Goal: Navigation & Orientation: Find specific page/section

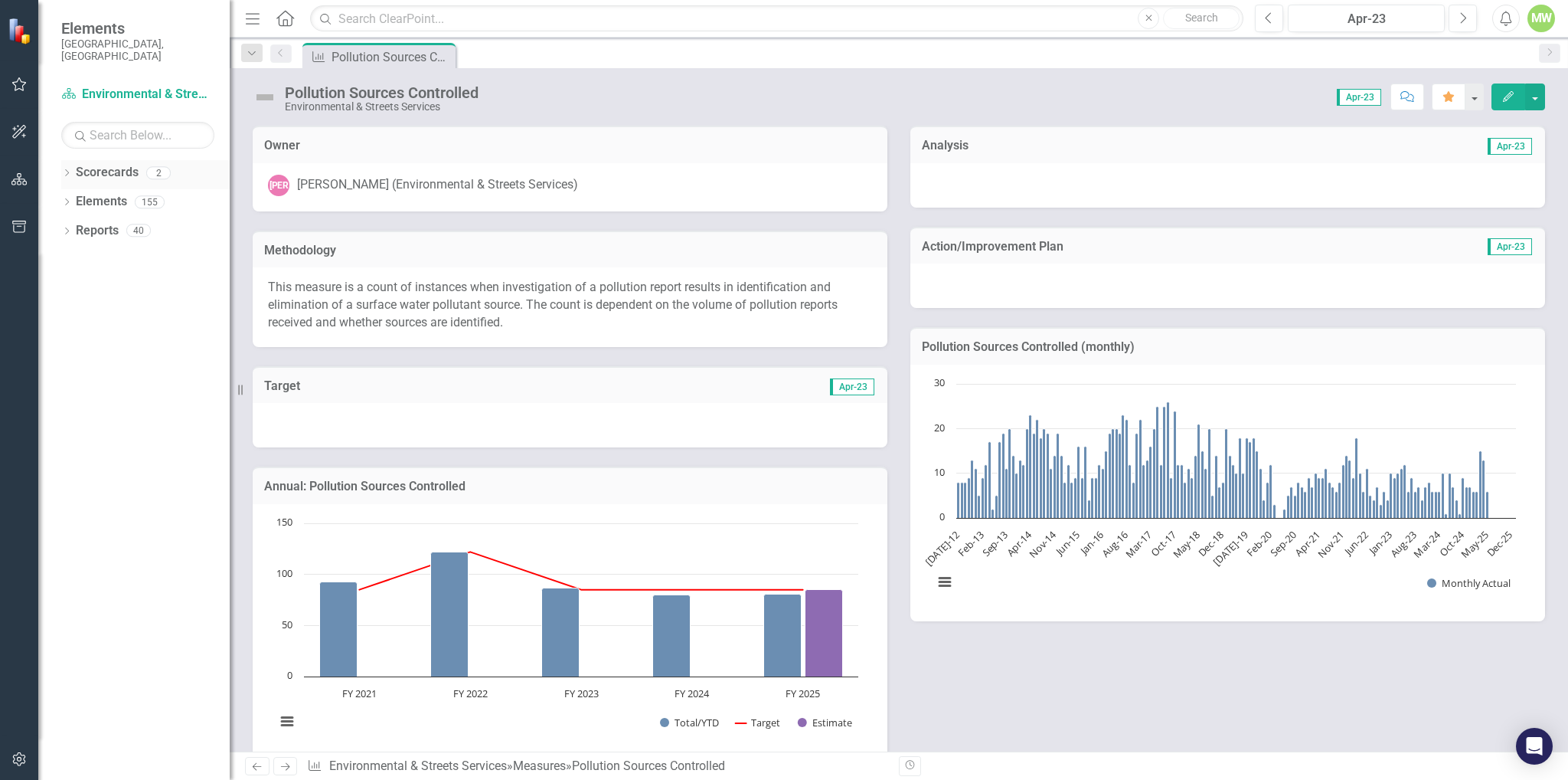
click at [103, 169] on div "Scorecards" at bounding box center [107, 173] width 63 height 25
click at [680, 37] on div "Dropdown Search Measure Pollution Sources Controlled Pin Previous Measure Pollu…" at bounding box center [898, 53] width 1339 height 31
click at [21, 89] on icon "button" at bounding box center [20, 84] width 16 height 12
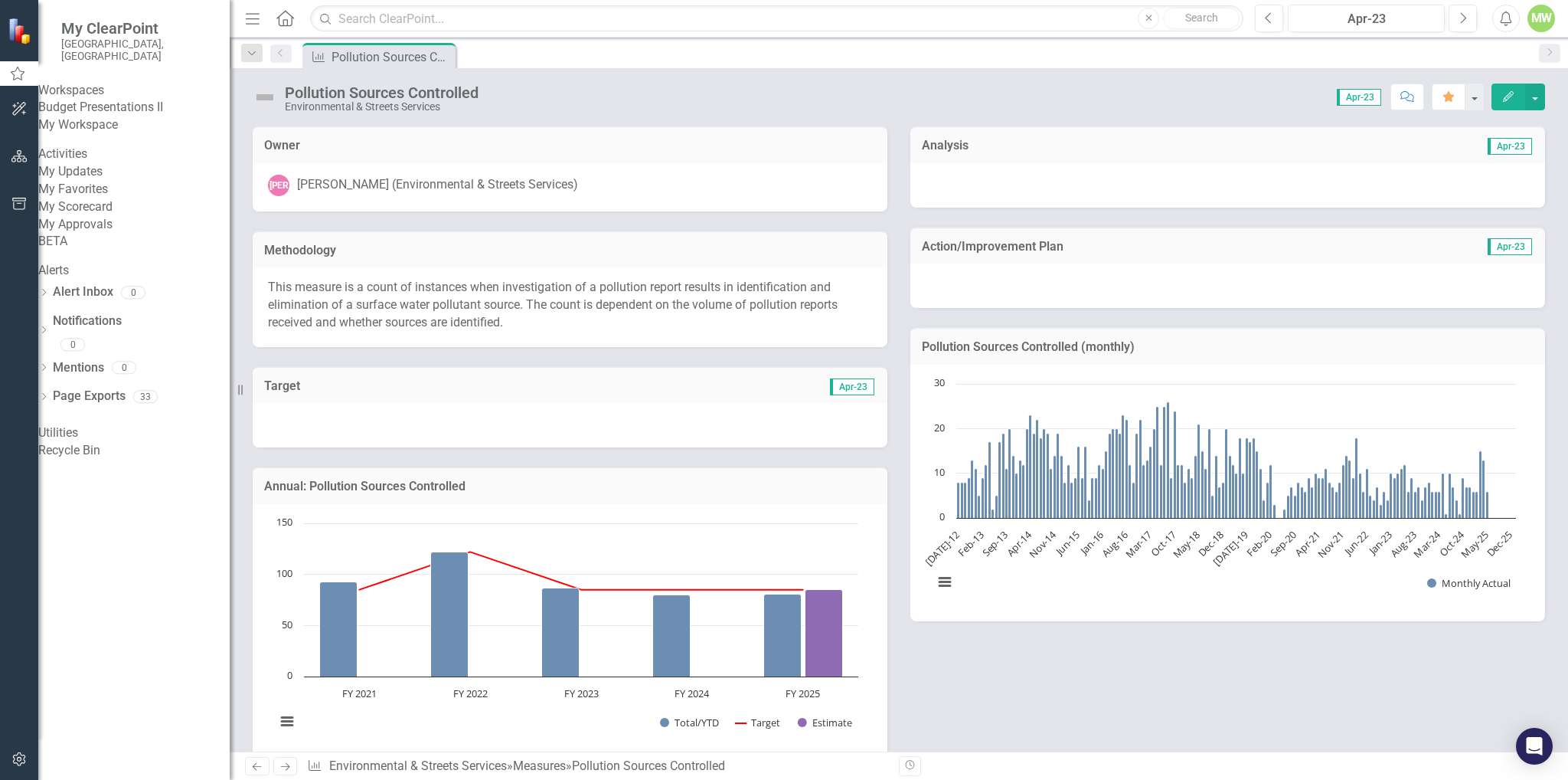
click at [93, 199] on link "My Favorites" at bounding box center [133, 190] width 191 height 18
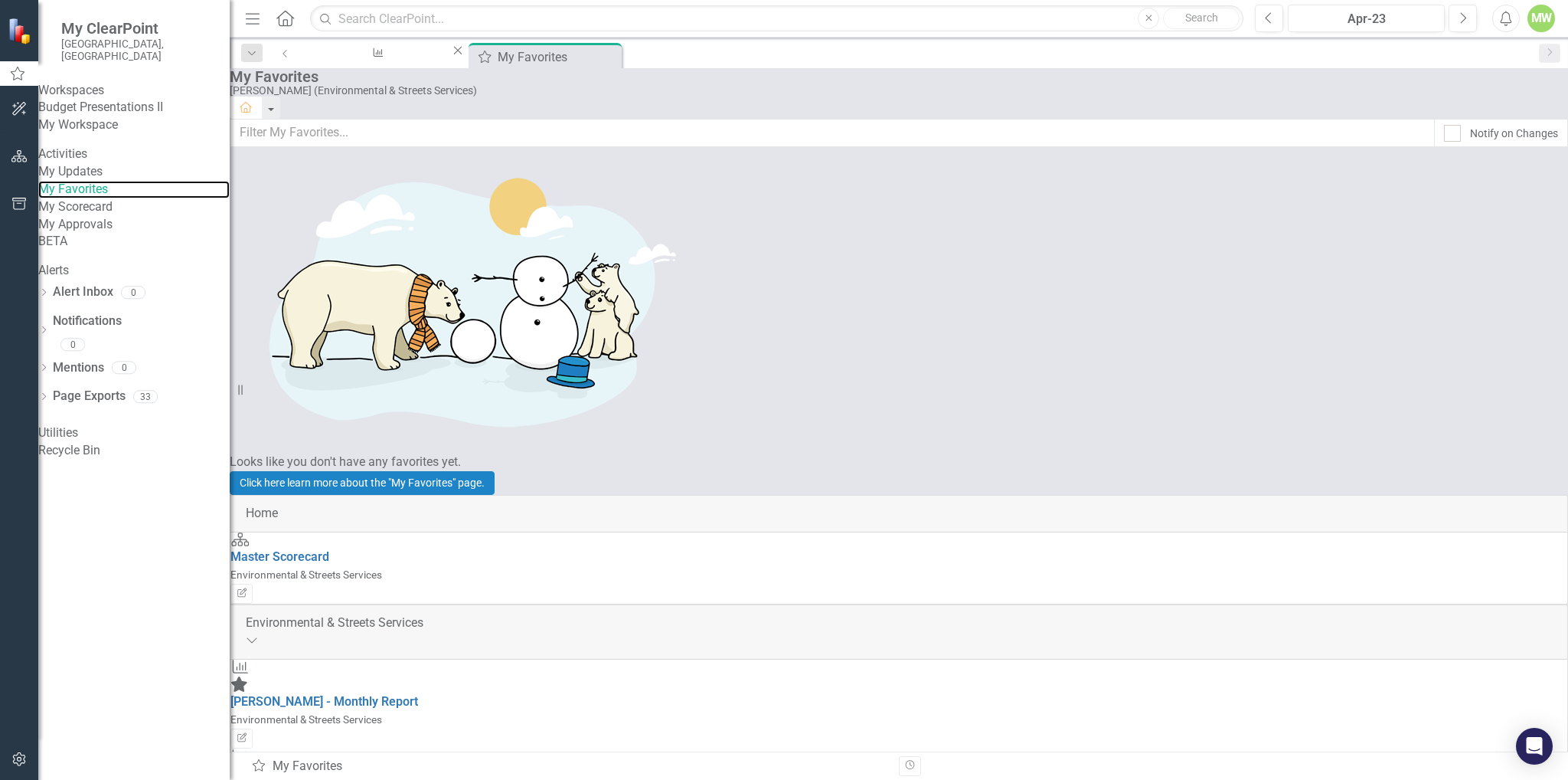
scroll to position [319, 0]
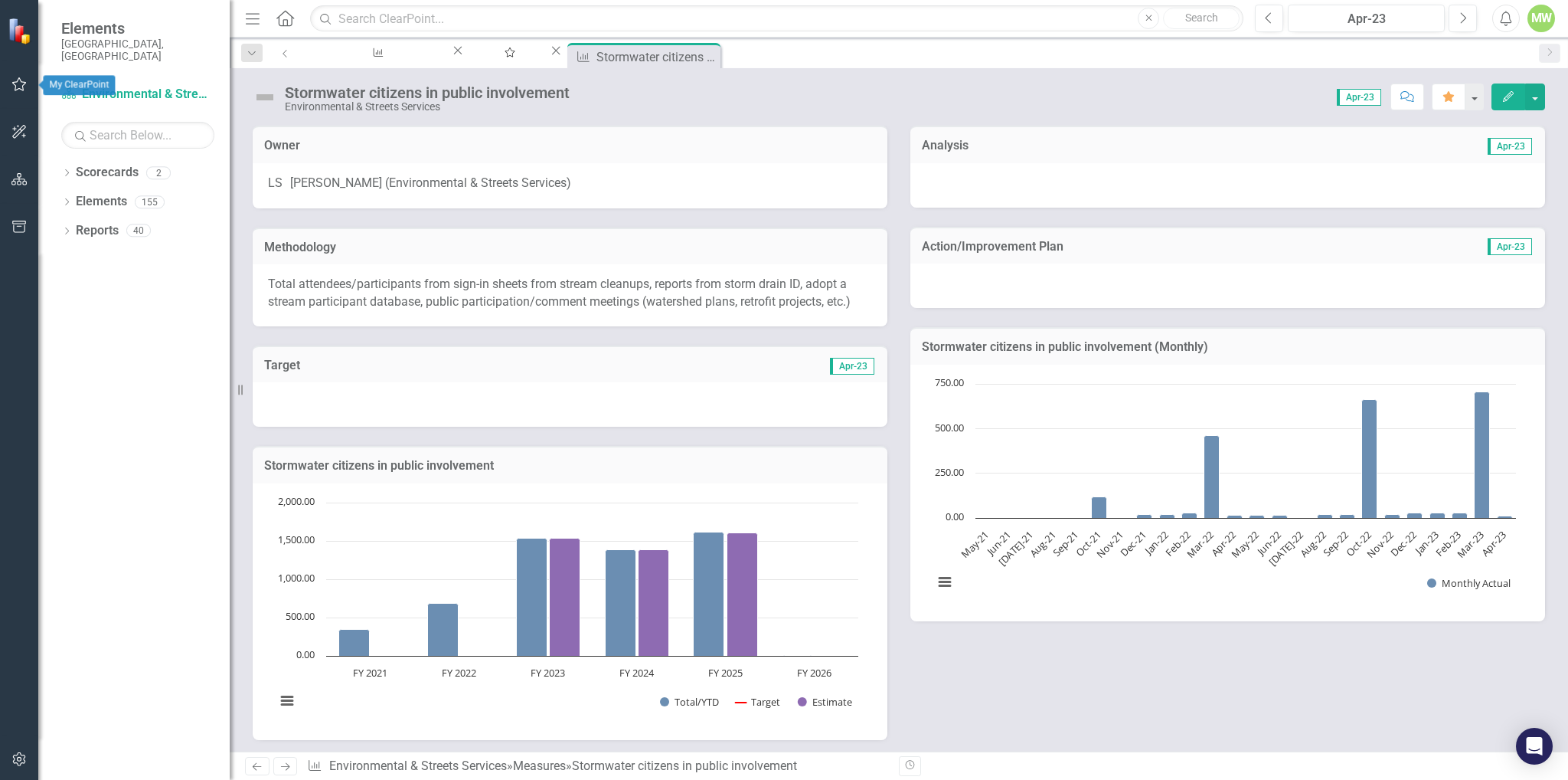
click at [16, 86] on icon "button" at bounding box center [20, 84] width 16 height 12
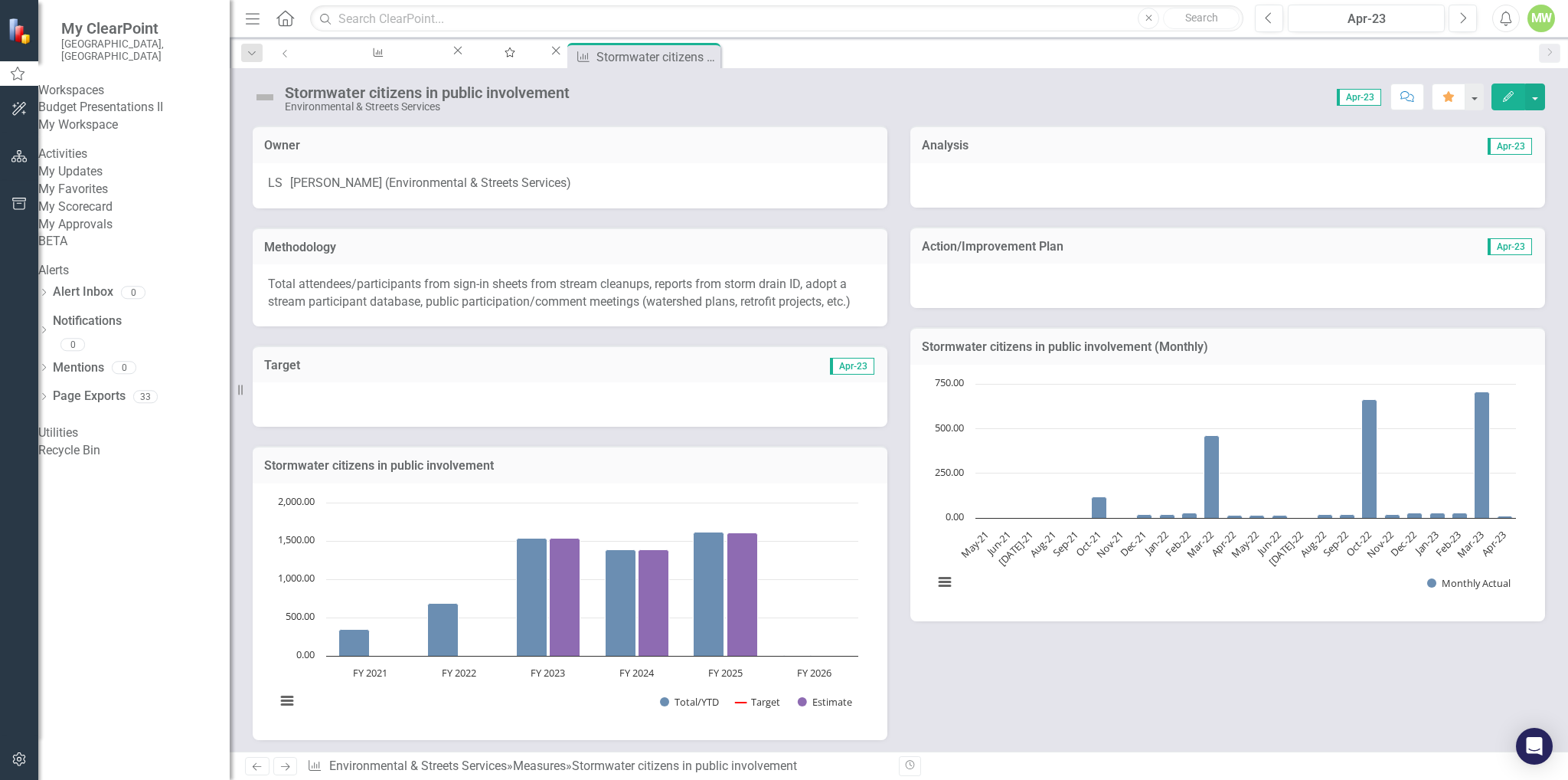
click at [104, 199] on link "My Favorites" at bounding box center [133, 190] width 191 height 18
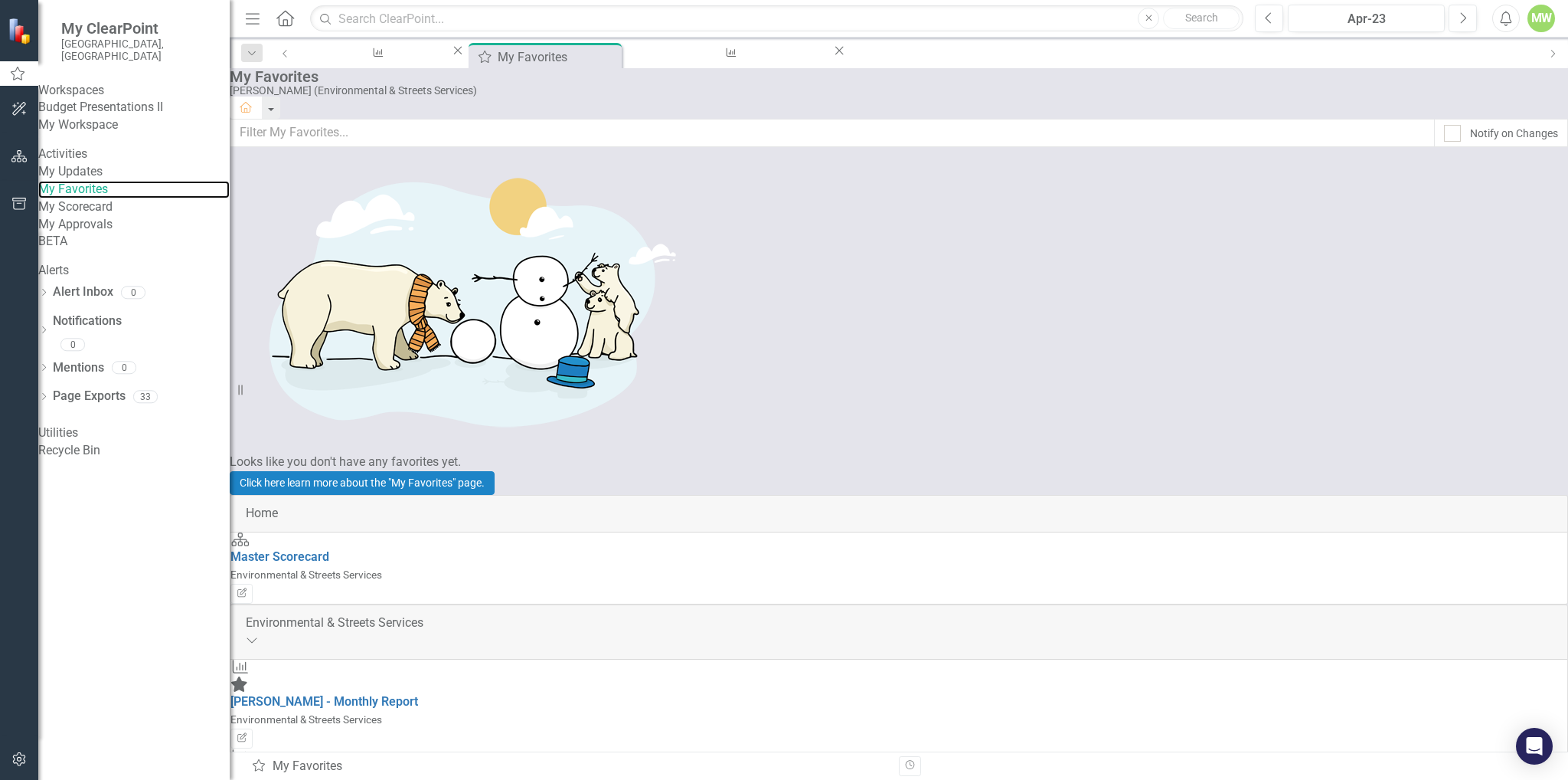
scroll to position [319, 0]
click at [89, 199] on link "My Favorites" at bounding box center [133, 190] width 191 height 18
click at [111, 134] on link "My Workspace" at bounding box center [133, 125] width 191 height 18
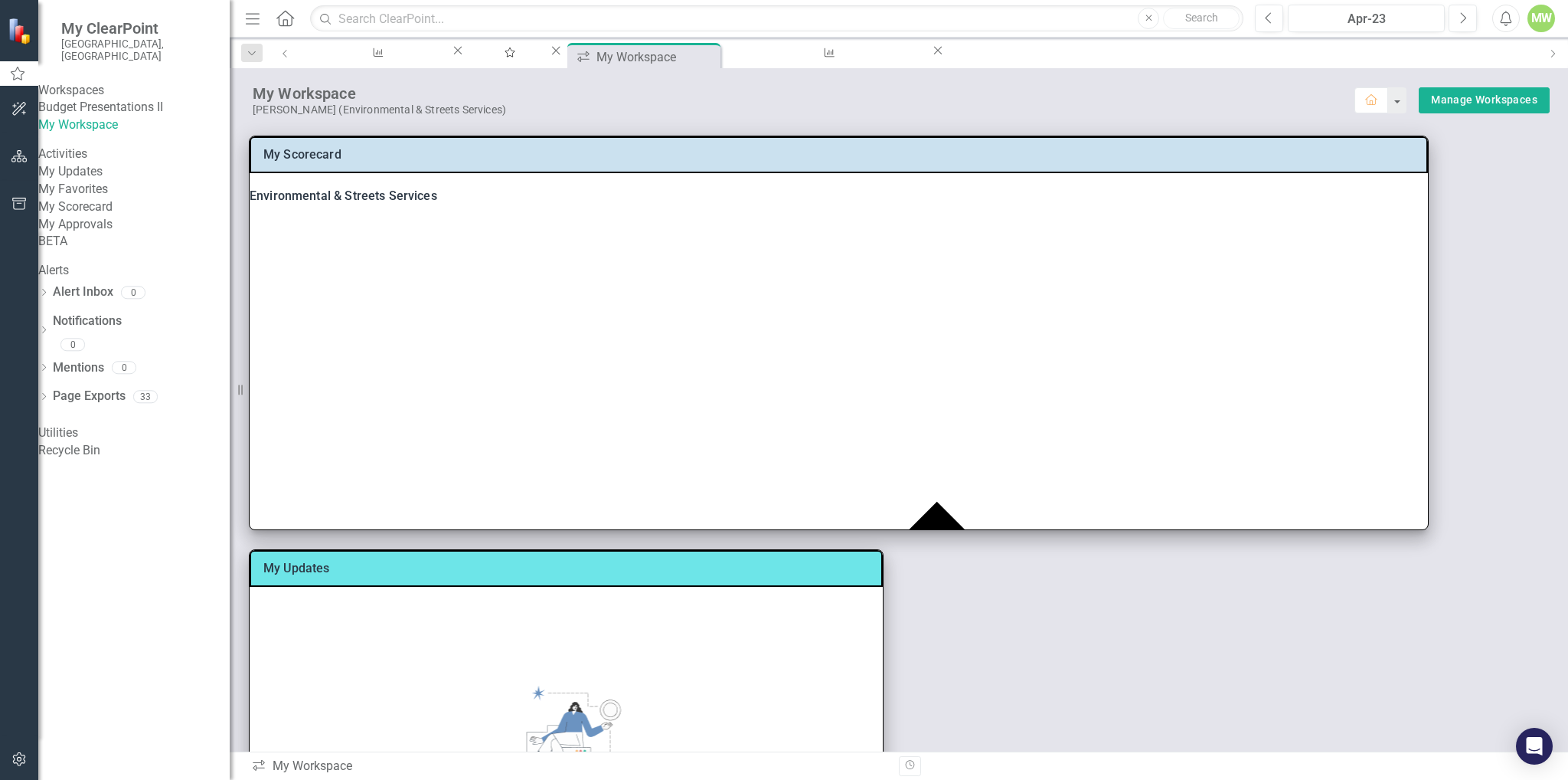
click at [19, 28] on img at bounding box center [20, 31] width 27 height 27
click at [99, 30] on span "My ClearPoint" at bounding box center [138, 28] width 153 height 19
click at [20, 163] on icon "button" at bounding box center [20, 156] width 16 height 12
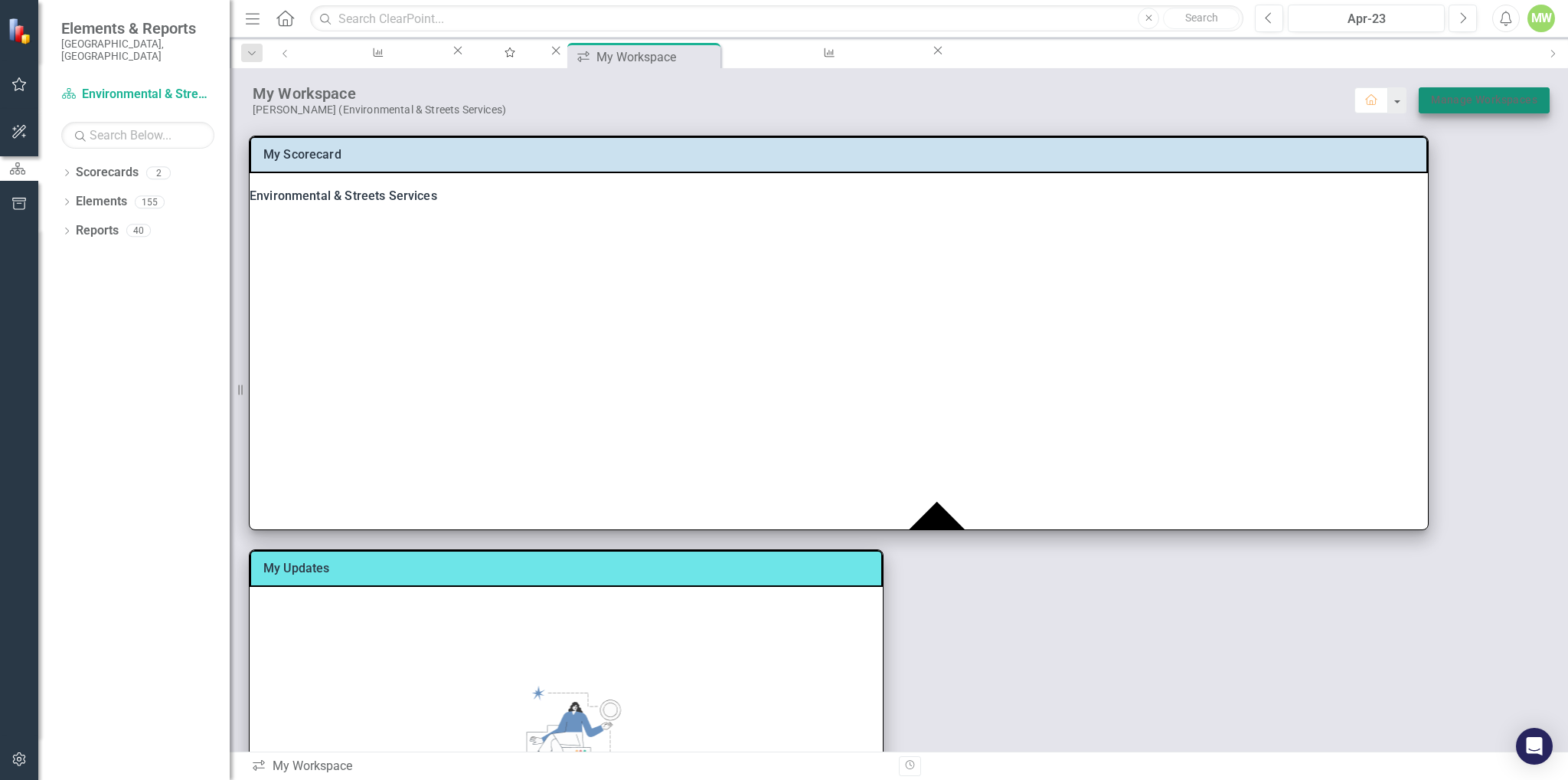
click at [1445, 101] on link "Manage Workspaces" at bounding box center [1484, 100] width 107 height 20
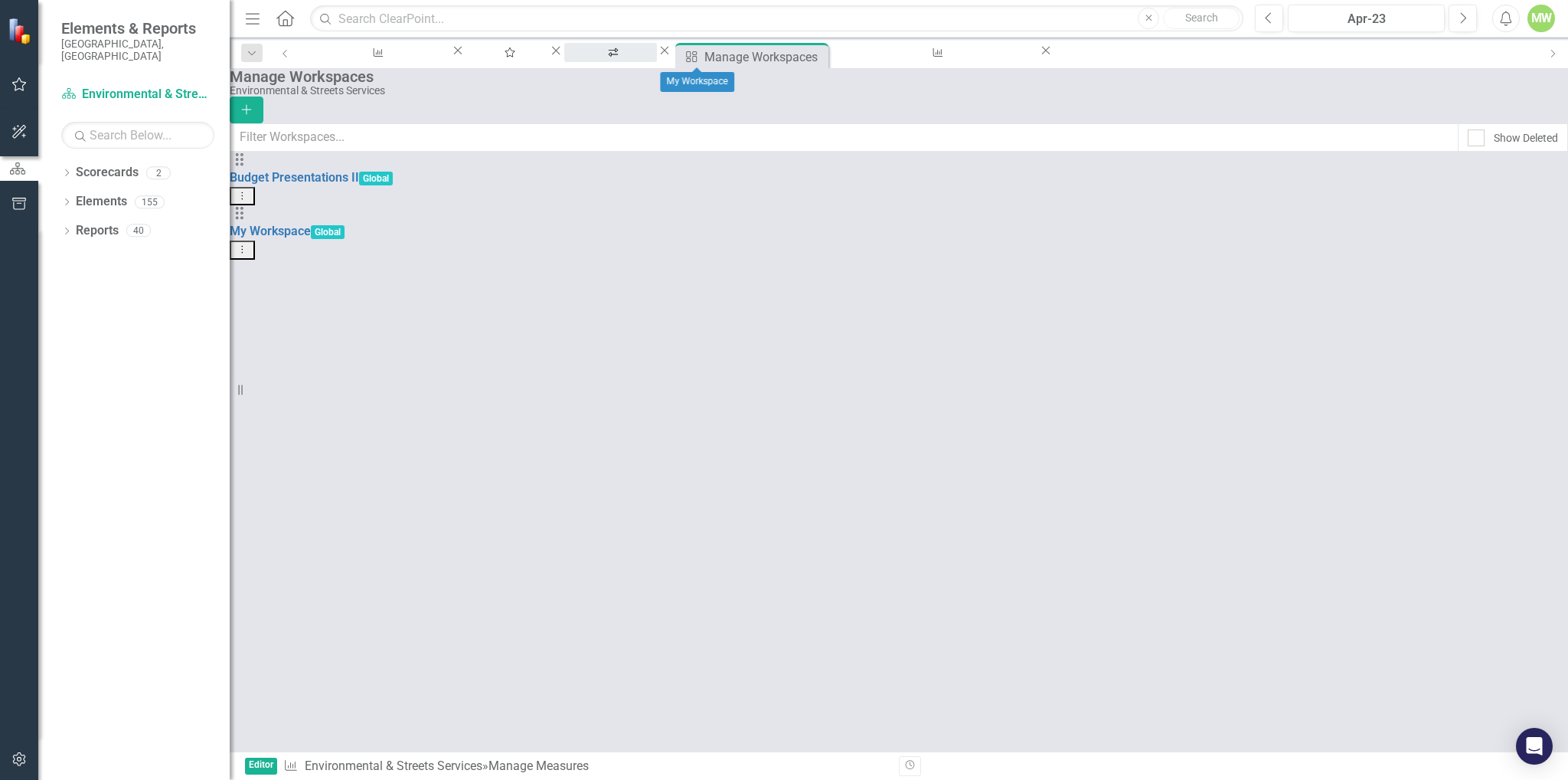
click at [644, 59] on div "My Workspace" at bounding box center [611, 68] width 65 height 20
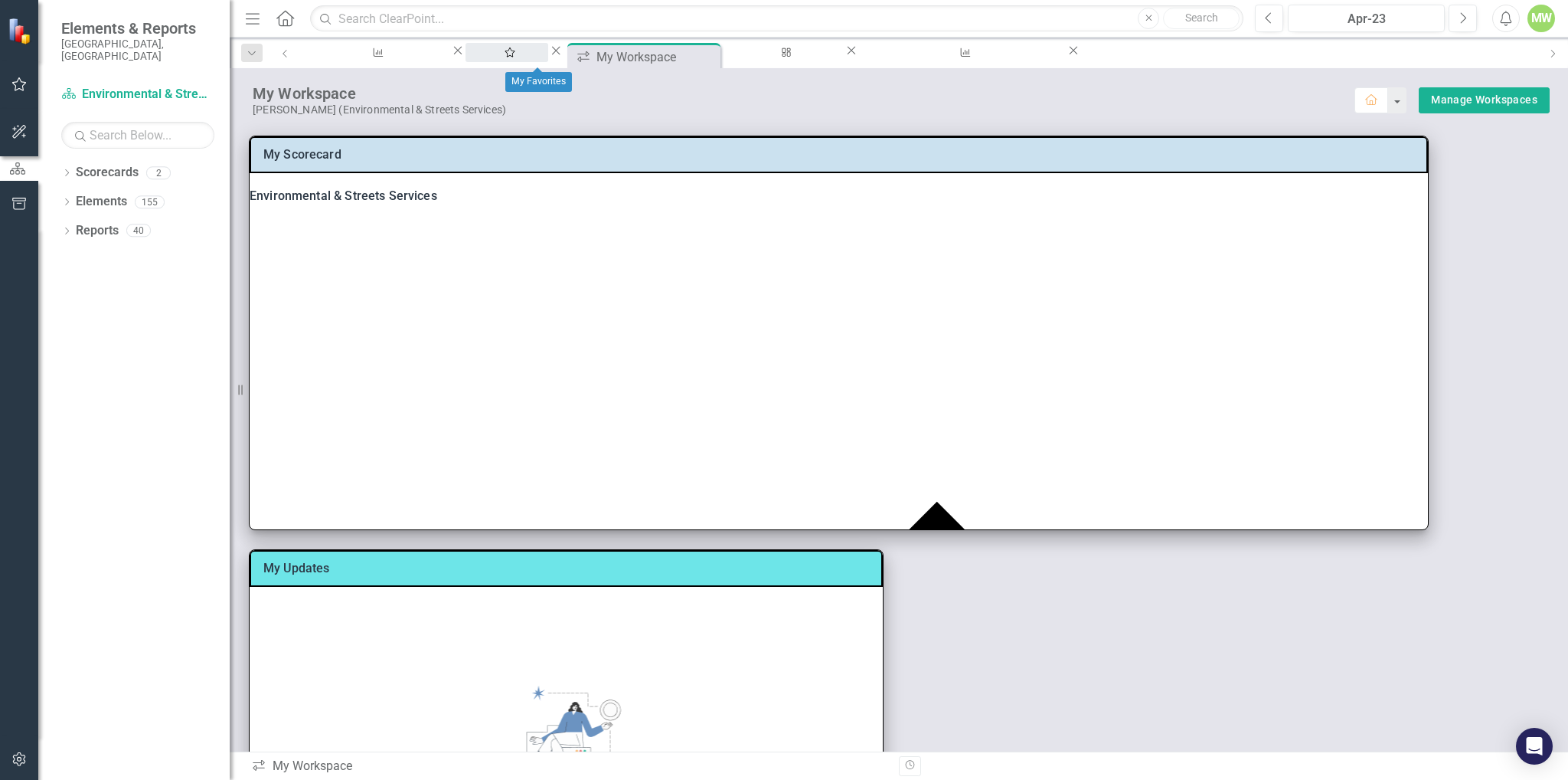
click at [535, 58] on div "My Favorites" at bounding box center [507, 68] width 55 height 20
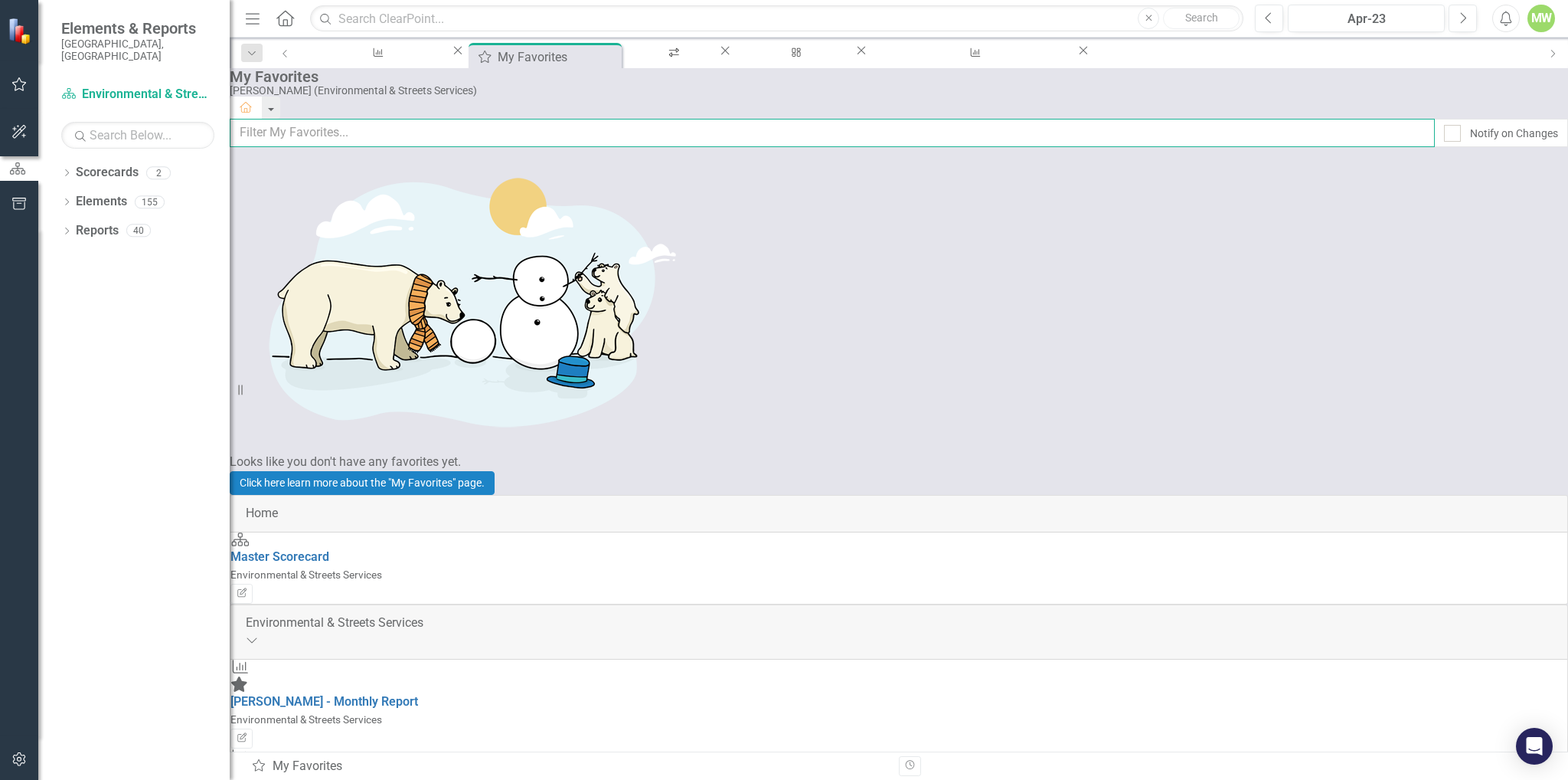
click at [347, 142] on input "text" at bounding box center [832, 133] width 1205 height 28
click at [313, 138] on input "text" at bounding box center [832, 133] width 1205 height 28
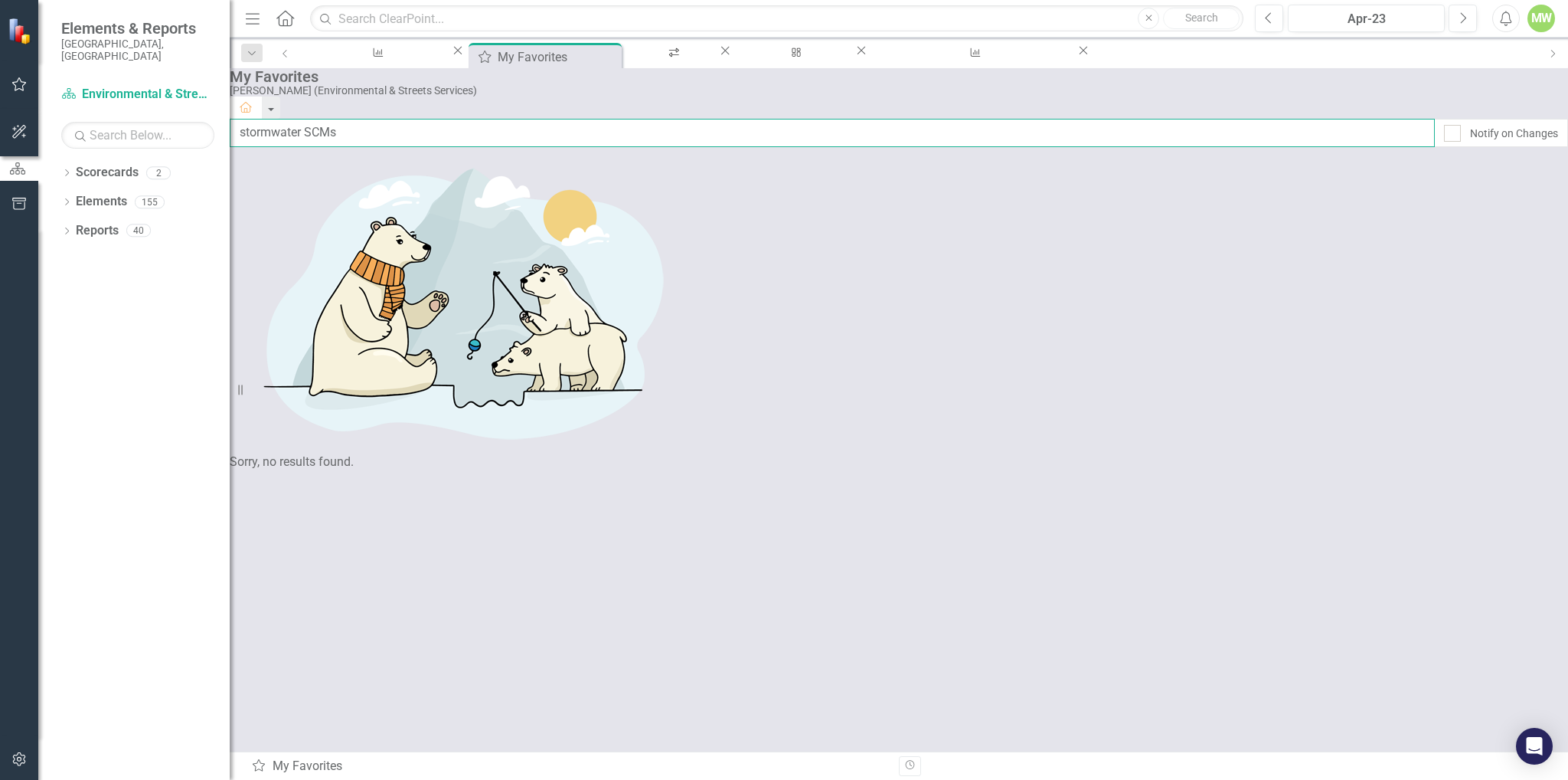
type input "stormwater SCMs"
click at [284, 20] on icon "Home" at bounding box center [285, 18] width 20 height 16
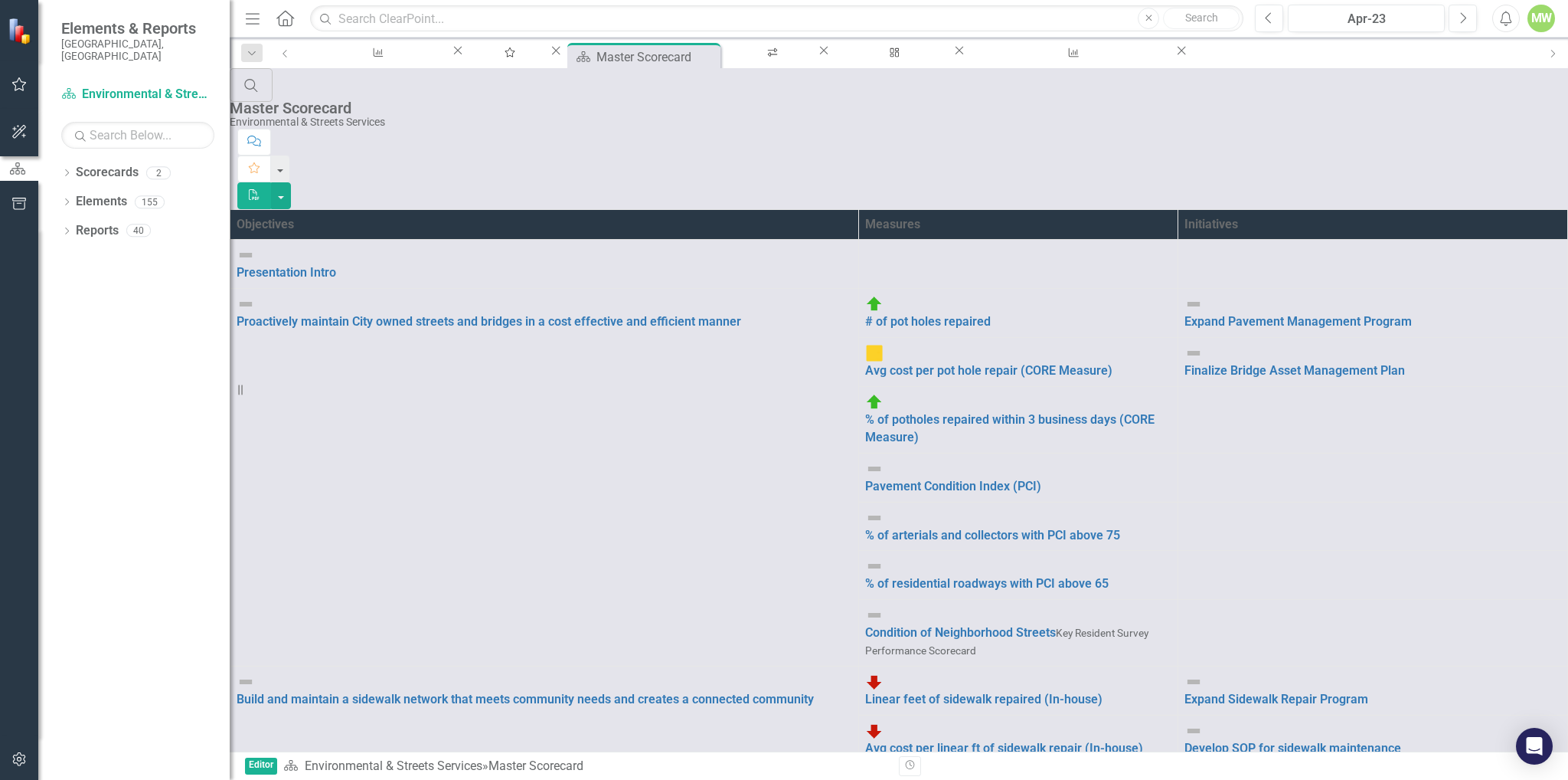
click at [251, 22] on icon "button" at bounding box center [252, 18] width 14 height 11
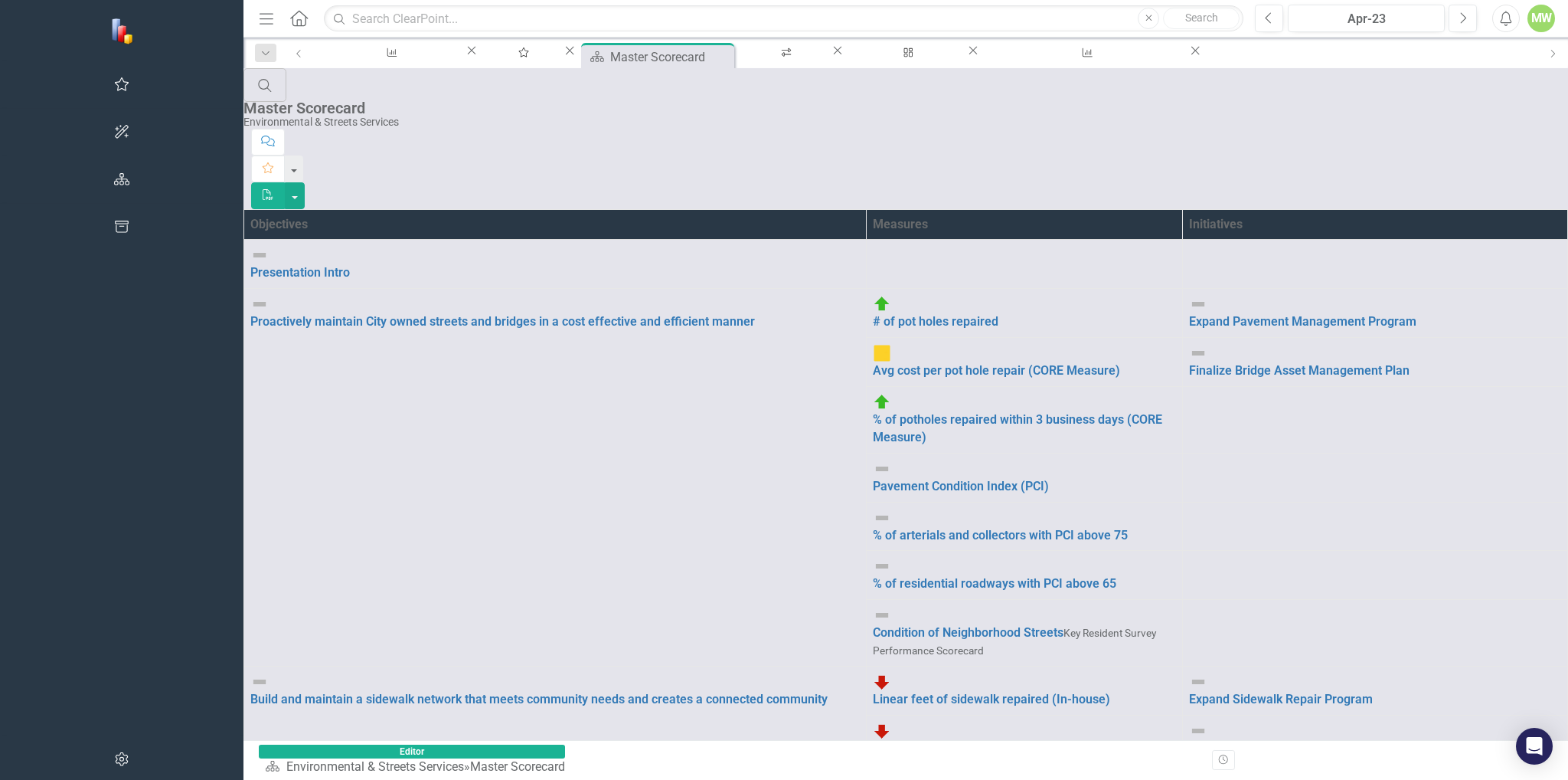
click at [256, 20] on icon "Menu" at bounding box center [266, 18] width 20 height 16
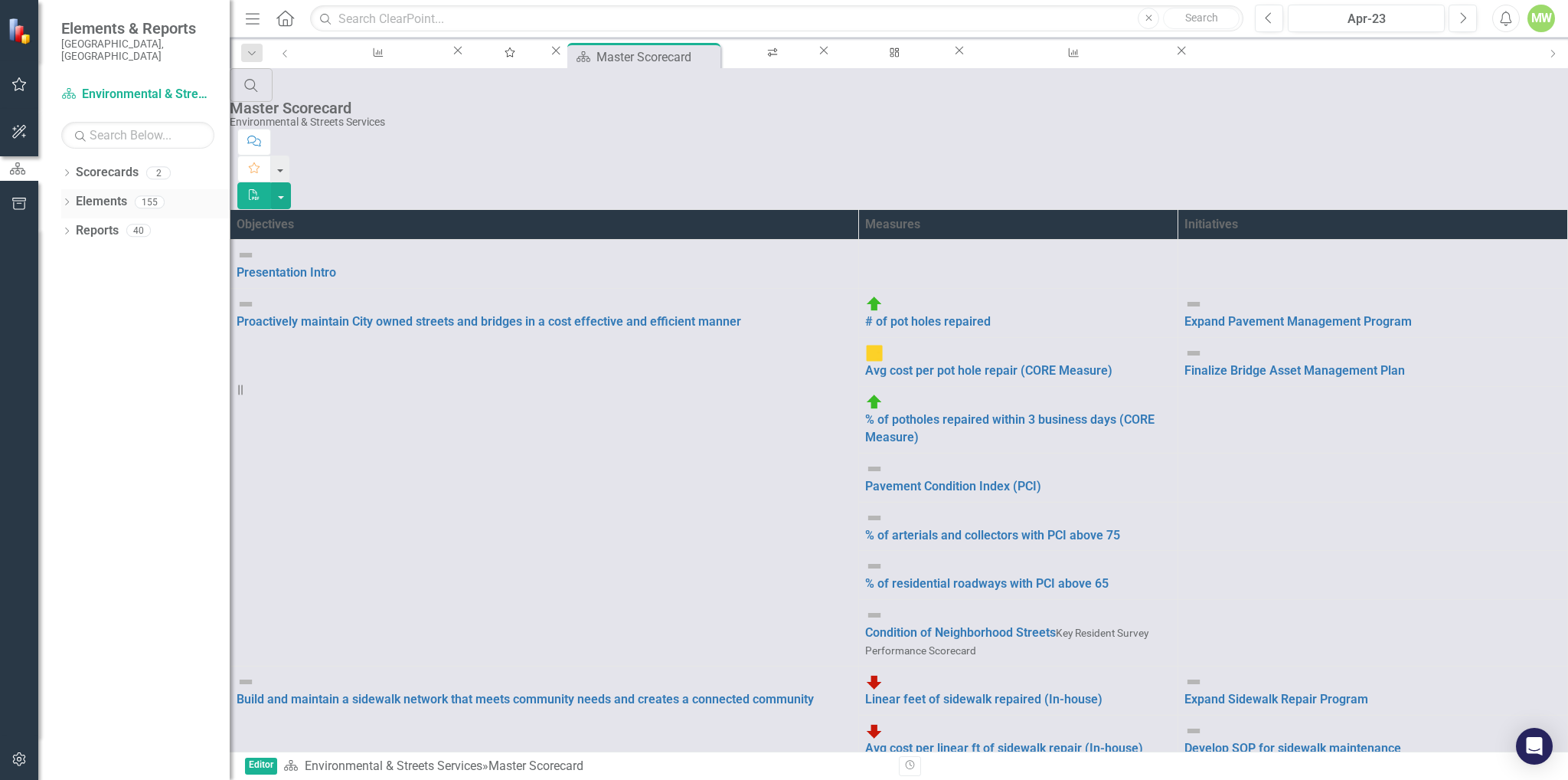
click at [95, 193] on link "Elements" at bounding box center [101, 202] width 51 height 18
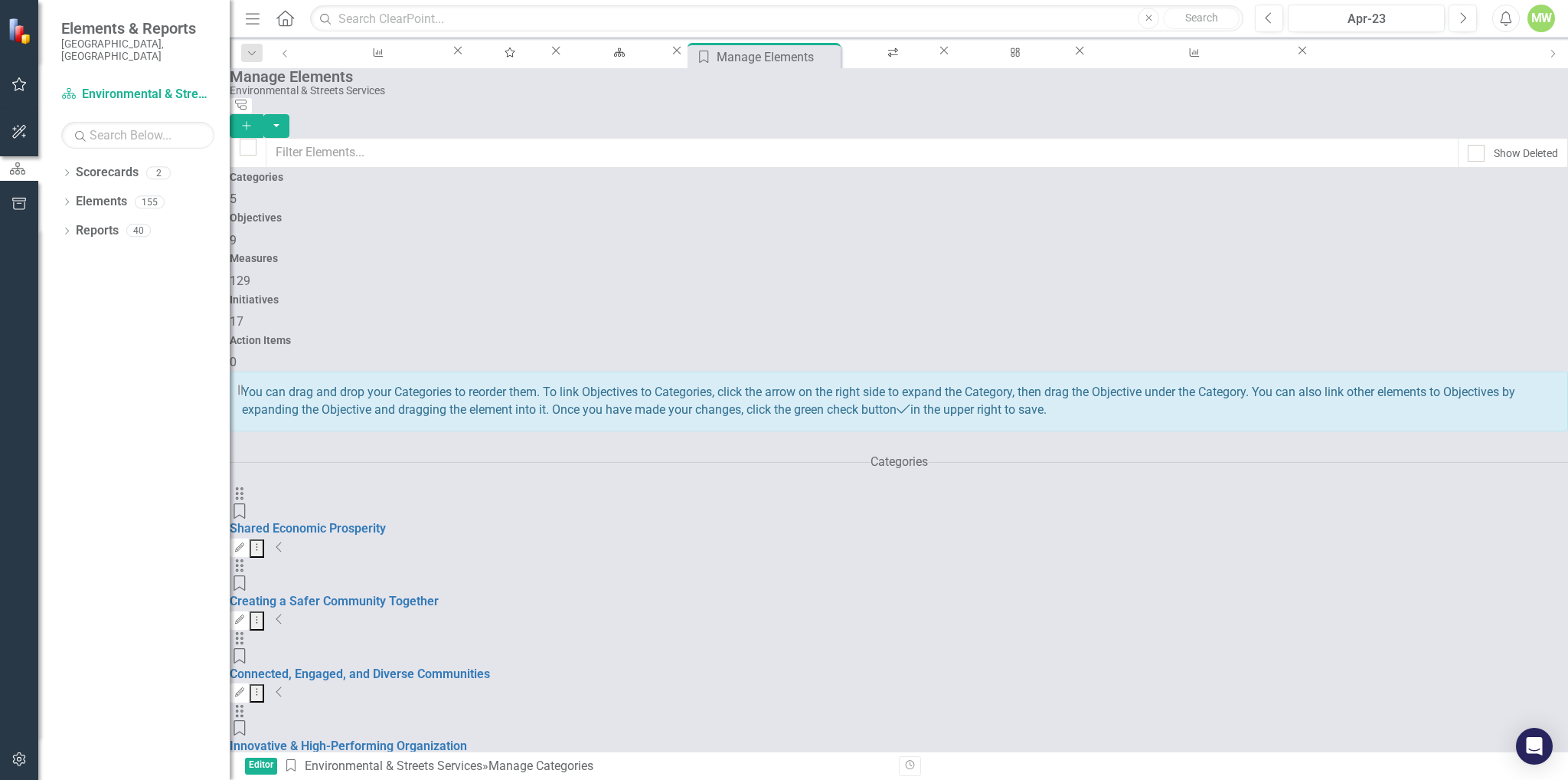
click at [511, 58] on div "My Favorites" at bounding box center [507, 68] width 55 height 20
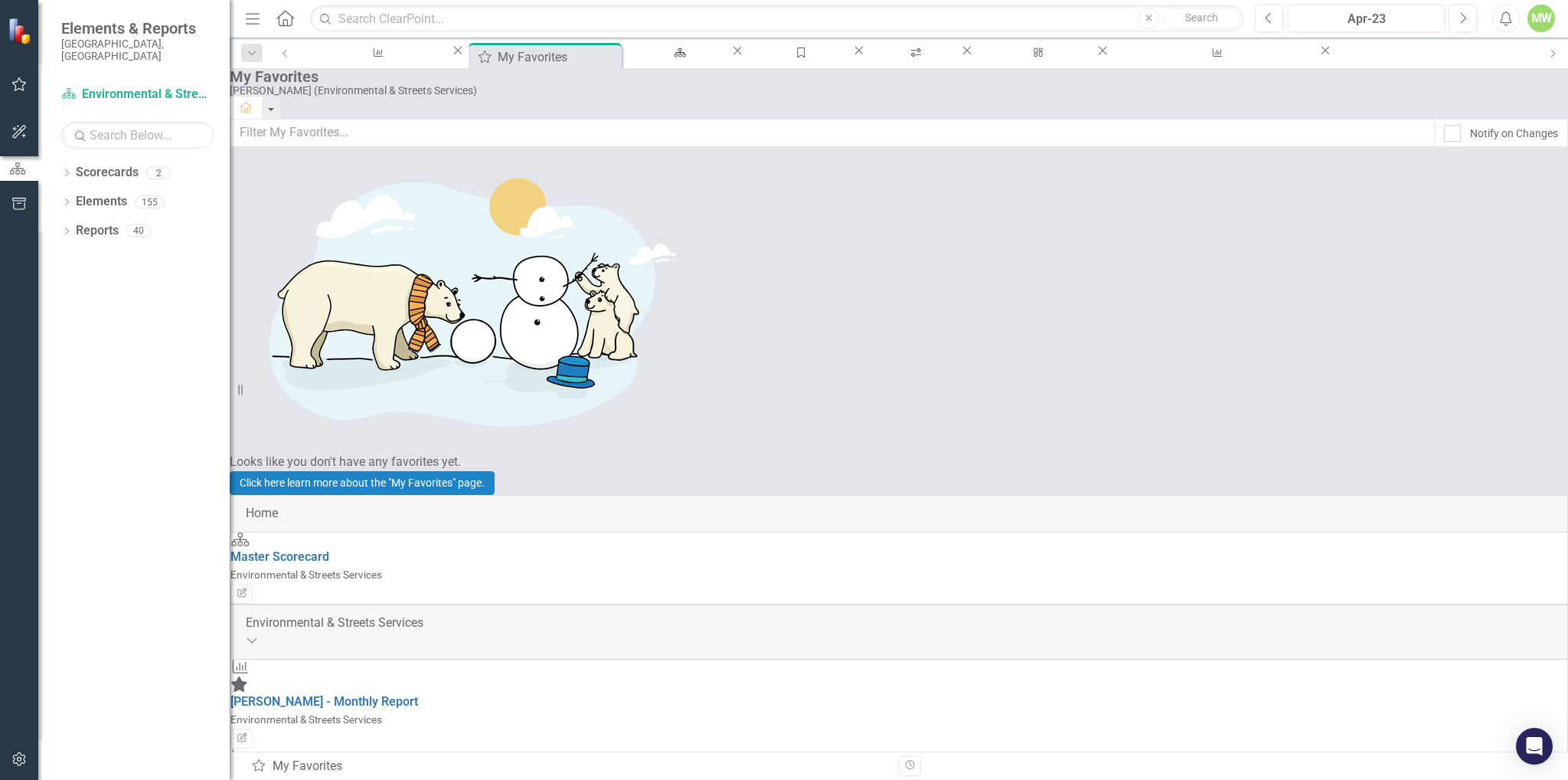
scroll to position [319, 0]
click at [127, 85] on link "Scorecard Environmental & Streets Services" at bounding box center [138, 94] width 153 height 18
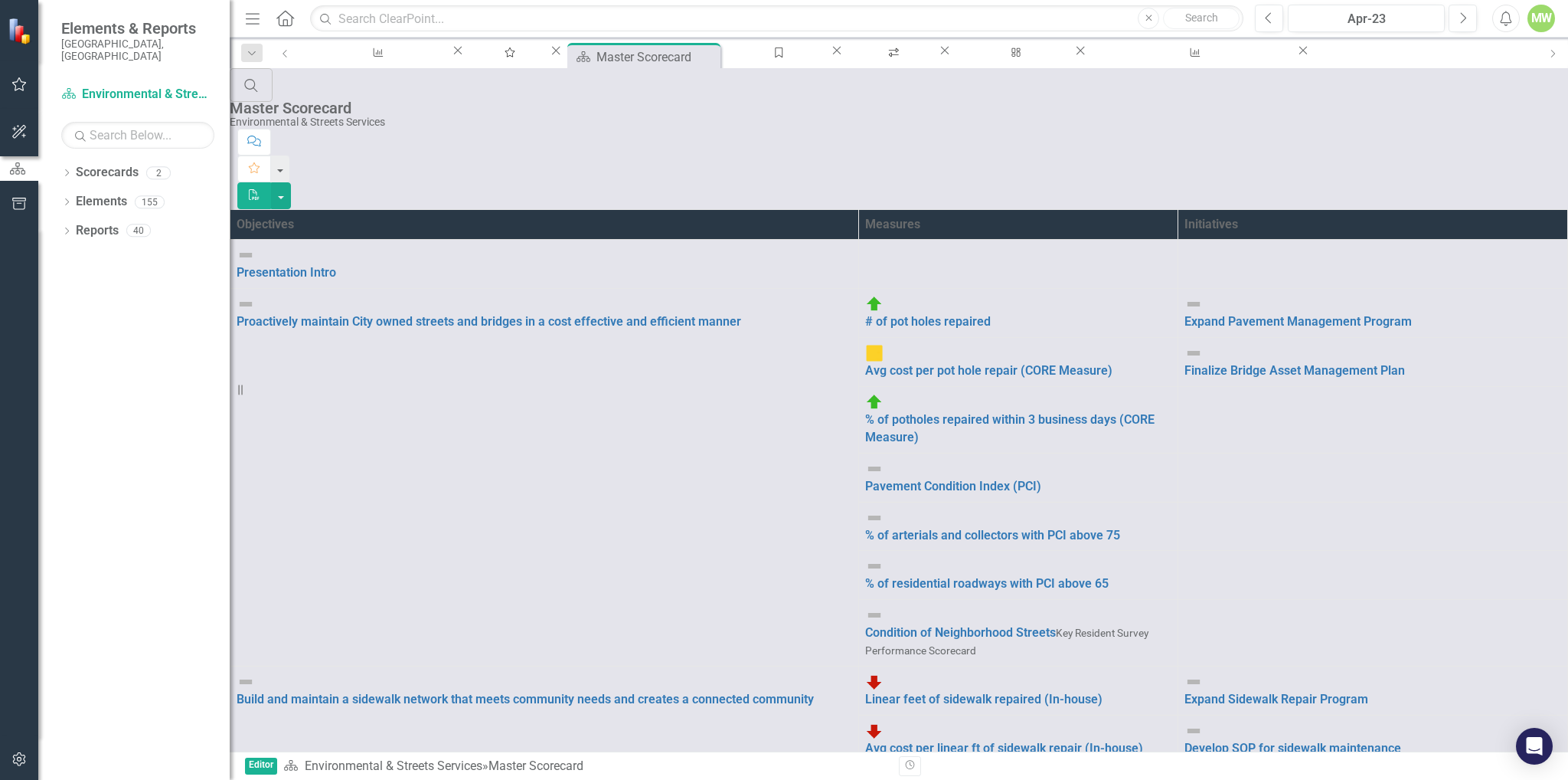
click at [136, 27] on span "Elements & Reports" at bounding box center [138, 28] width 153 height 19
click at [20, 40] on img at bounding box center [20, 31] width 27 height 27
click at [284, 19] on icon at bounding box center [286, 18] width 18 height 16
click at [20, 129] on icon "button" at bounding box center [19, 131] width 14 height 14
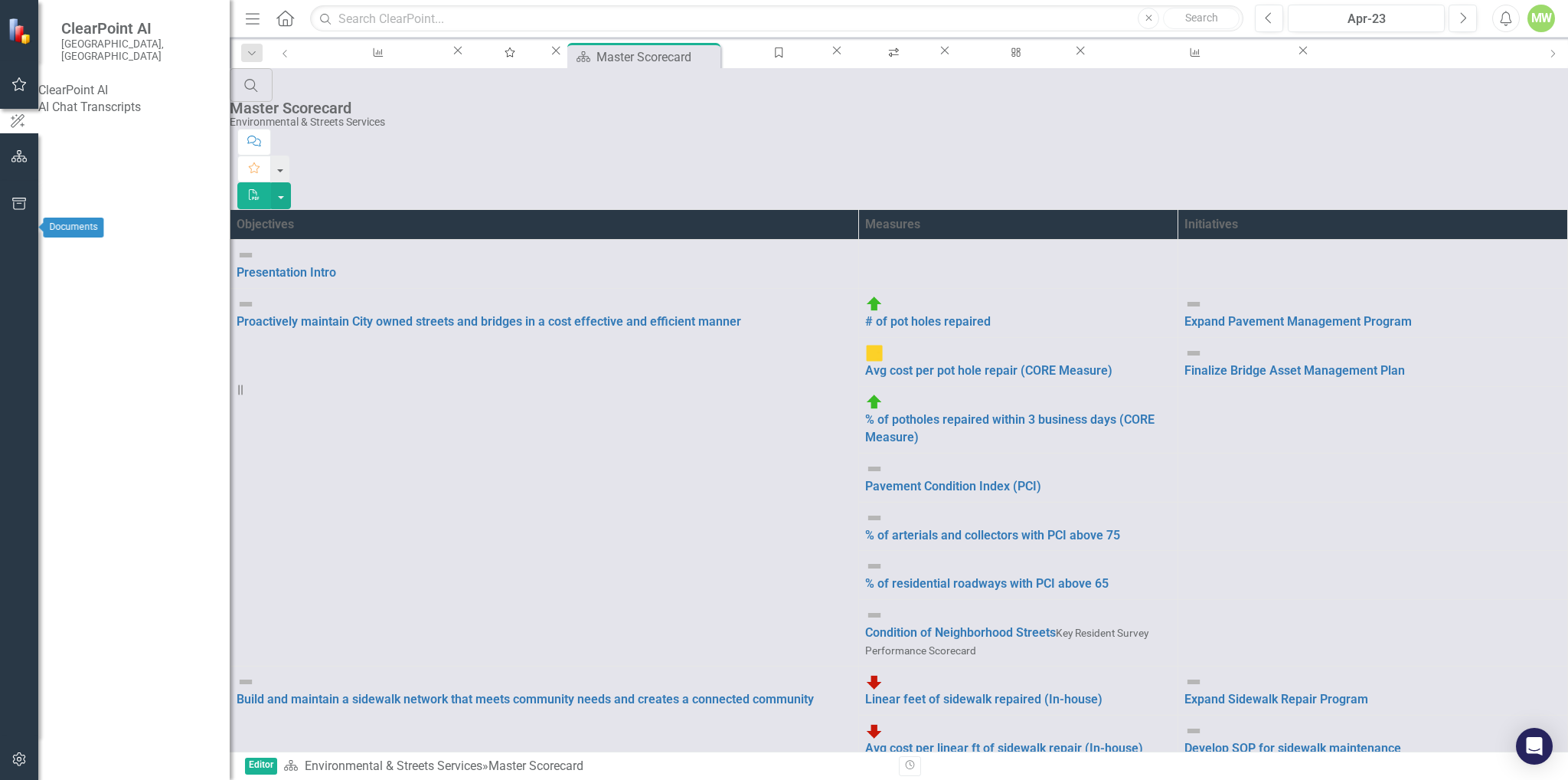
click at [21, 210] on icon "button" at bounding box center [20, 204] width 16 height 12
click at [181, 99] on div "Briefing Books" at bounding box center [133, 107] width 191 height 18
click at [1535, 13] on div "MW" at bounding box center [1542, 19] width 28 height 28
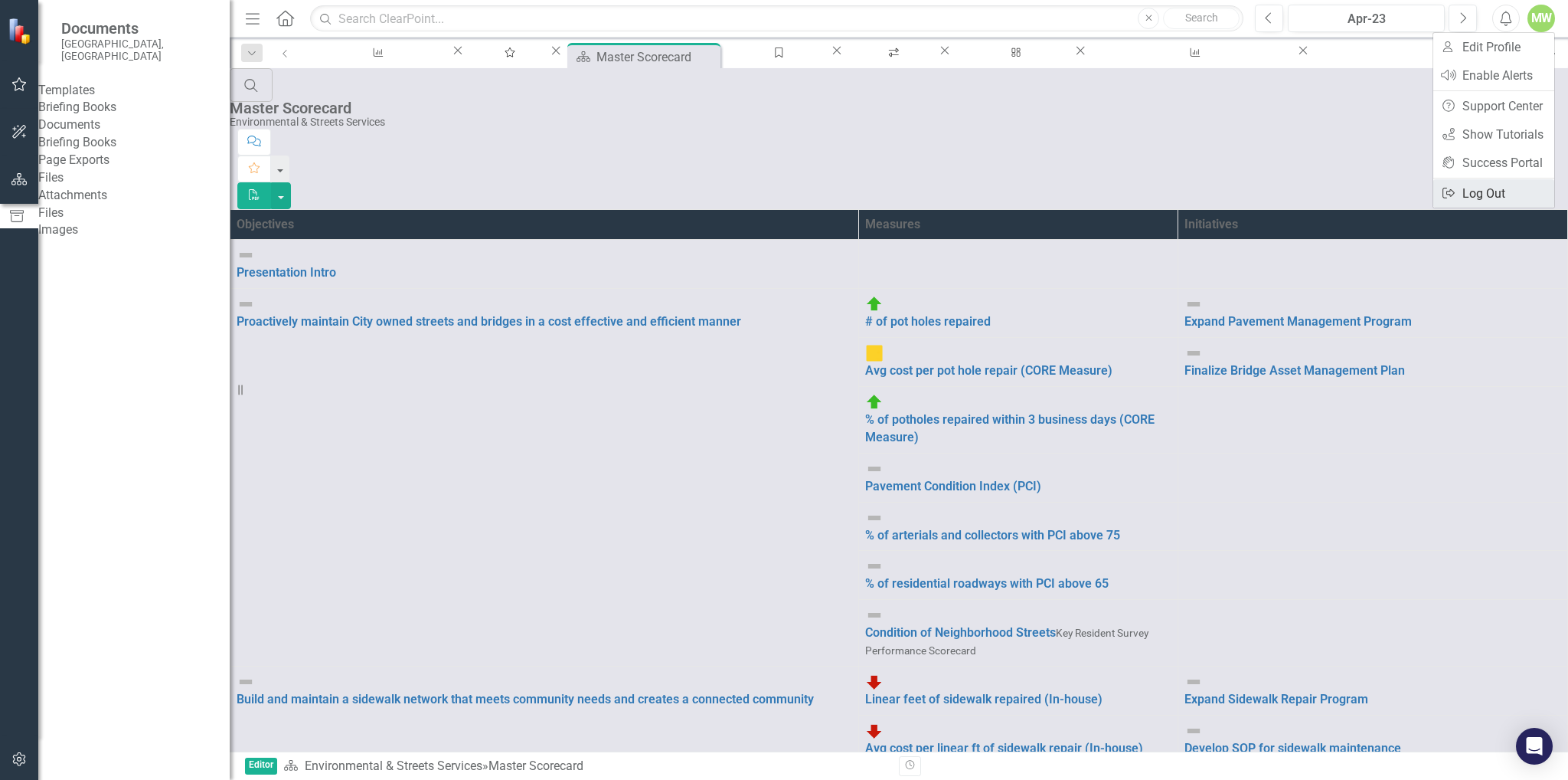
click at [1476, 199] on link "Logout Log Out" at bounding box center [1494, 193] width 121 height 28
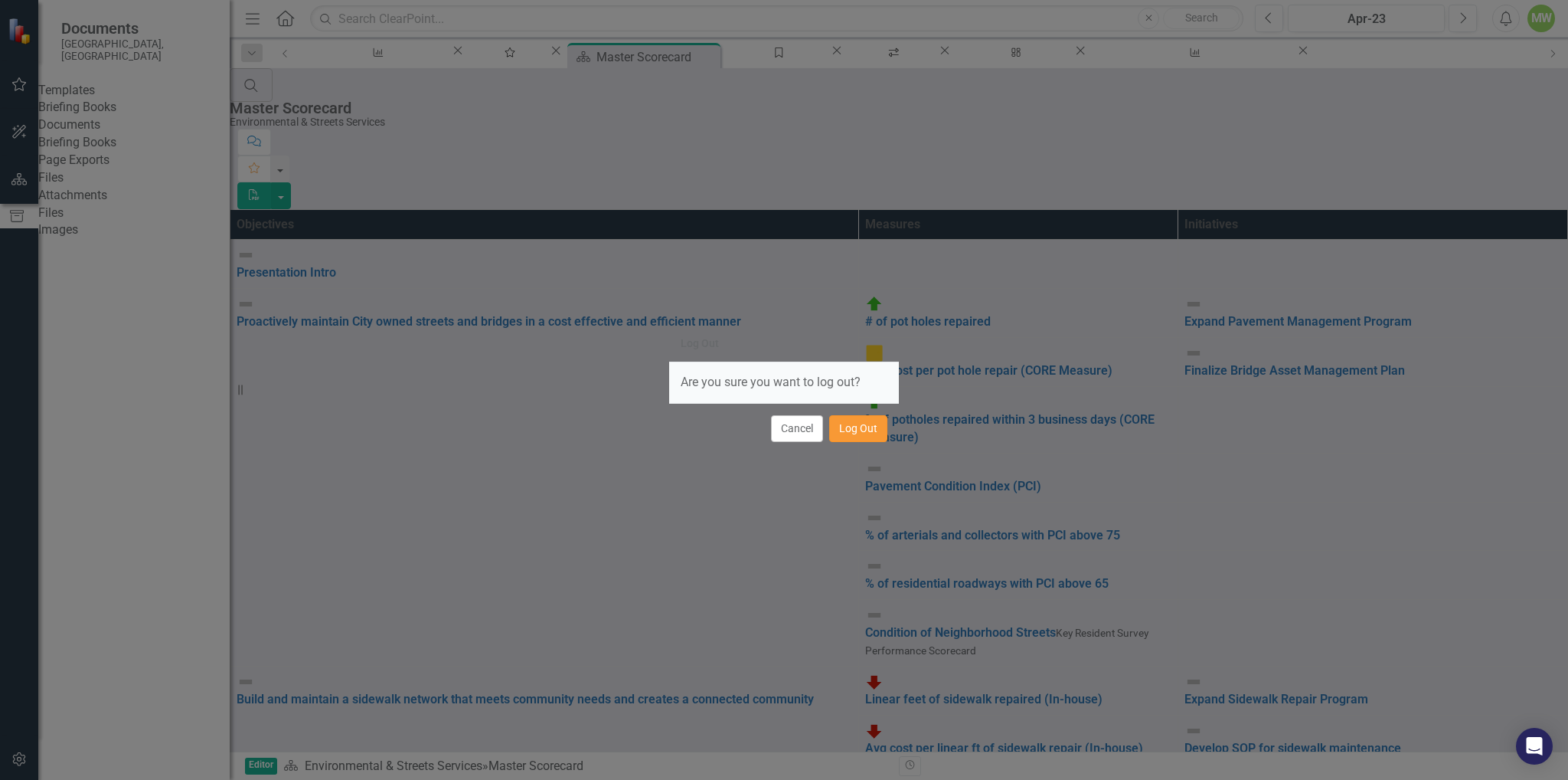
click at [857, 429] on button "Log Out" at bounding box center [858, 428] width 59 height 27
